Goal: Navigation & Orientation: Find specific page/section

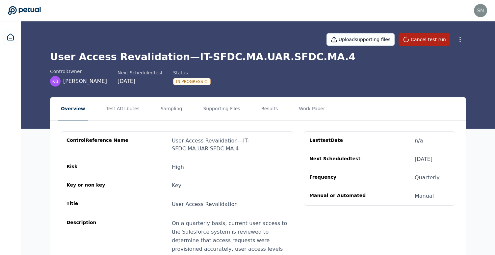
click at [282, 59] on h1 "User Access Revalidation — IT-SFDC.MA.UAR.SFDC.MA.4" at bounding box center [258, 57] width 416 height 12
click at [220, 53] on h1 "User Access Revalidation — IT-SFDC.MA.UAR.SFDC.MA.4" at bounding box center [258, 57] width 416 height 12
click at [15, 37] on link at bounding box center [11, 37] width 16 height 16
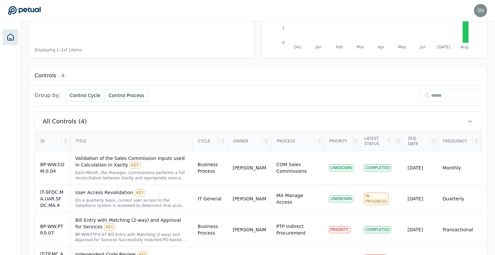
scroll to position [172, 0]
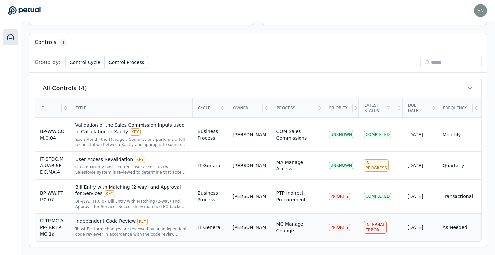
click at [157, 226] on div "Toast Platform changes are reviewed by an independent code reviewer in accordan…" at bounding box center [131, 231] width 112 height 11
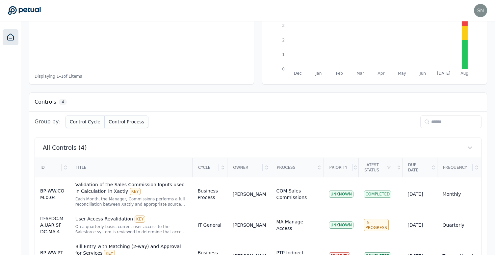
scroll to position [153, 0]
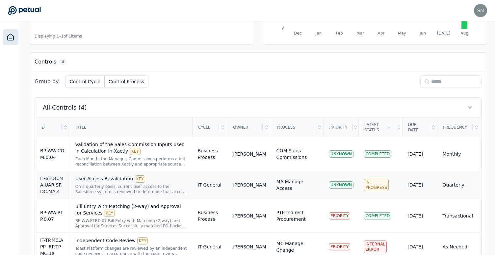
click at [174, 186] on div "On a quarterly basis, current user access to the Salesforce system is reviewed …" at bounding box center [131, 189] width 112 height 11
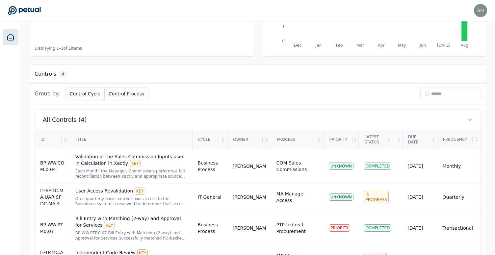
scroll to position [172, 0]
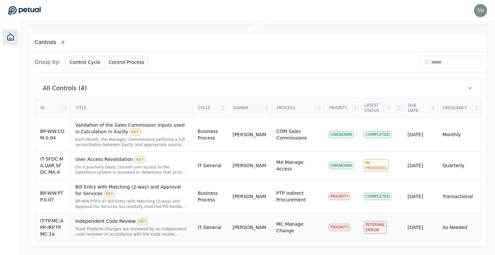
click at [122, 229] on div "Toast Platform changes are reviewed by an independent code reviewer in accordan…" at bounding box center [131, 231] width 112 height 11
